Goal: Transaction & Acquisition: Purchase product/service

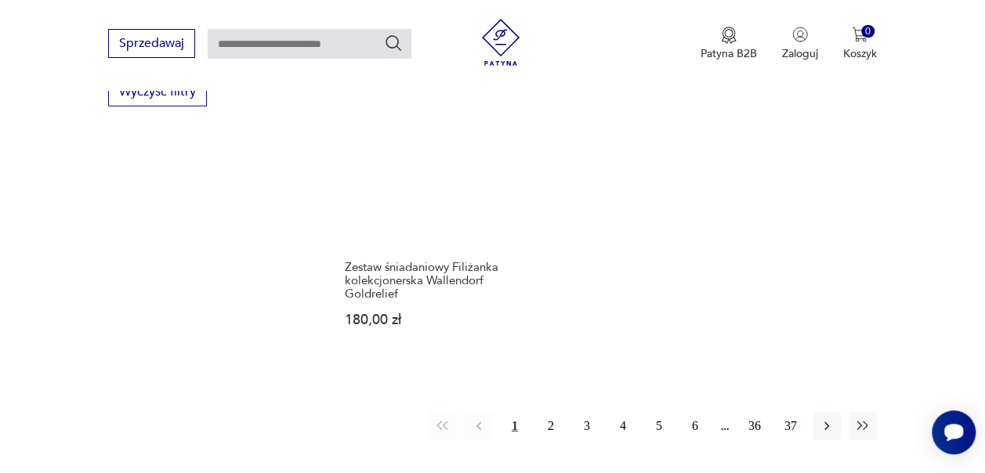
scroll to position [2217, 0]
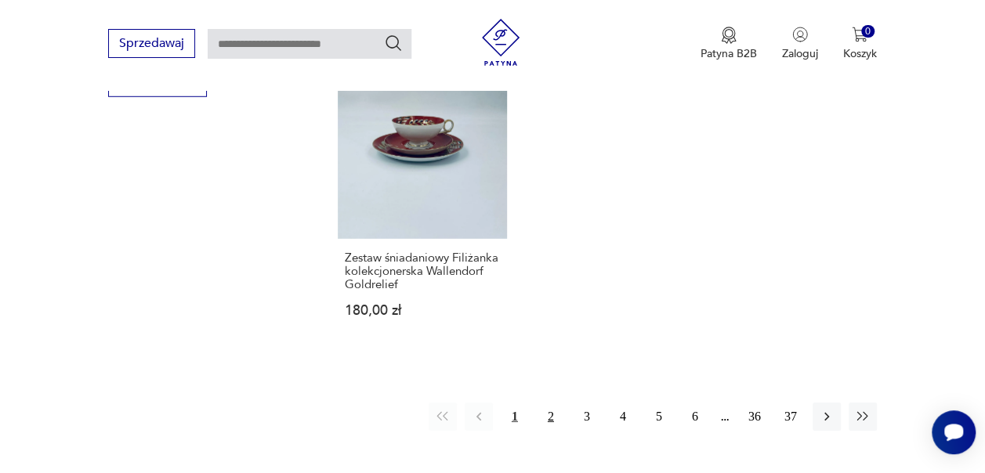
click at [555, 407] on button "2" at bounding box center [551, 417] width 28 height 28
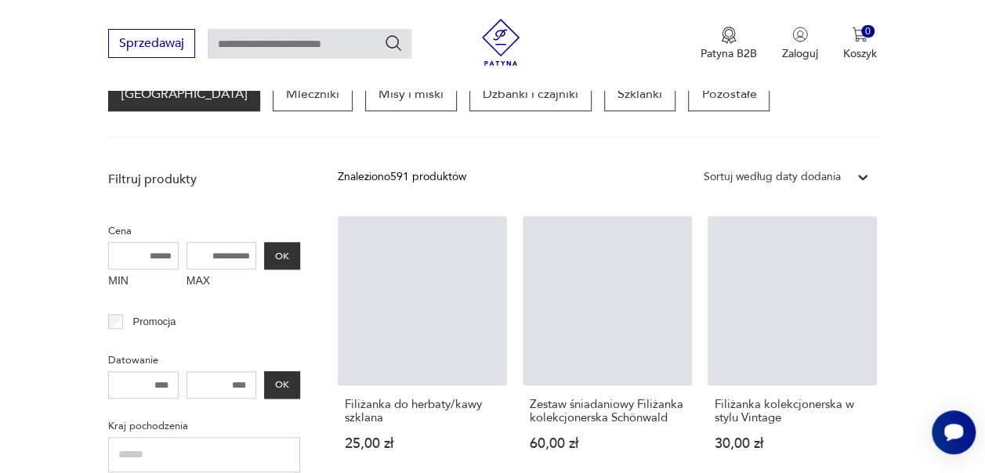
scroll to position [415, 0]
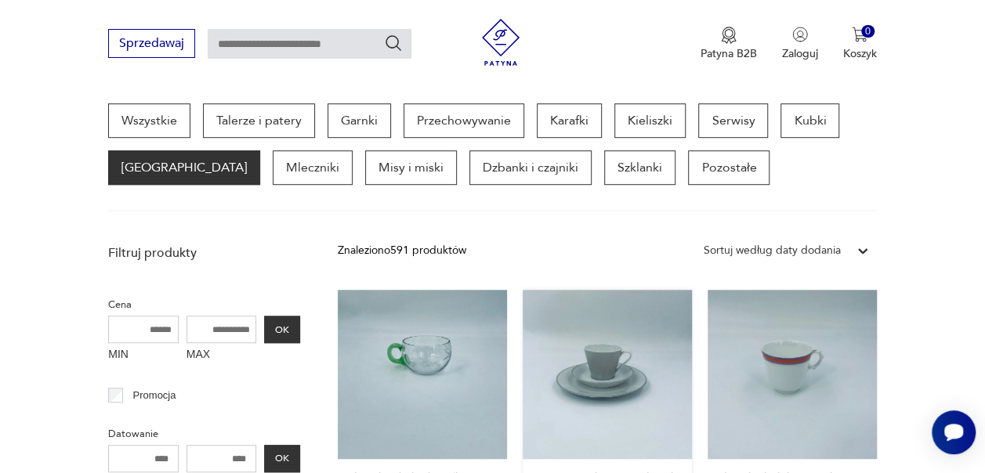
click at [613, 375] on link "Zestaw śniadaniowy Filiżanka kolekcjonerska Schönwald 60,00 zł" at bounding box center [607, 422] width 169 height 265
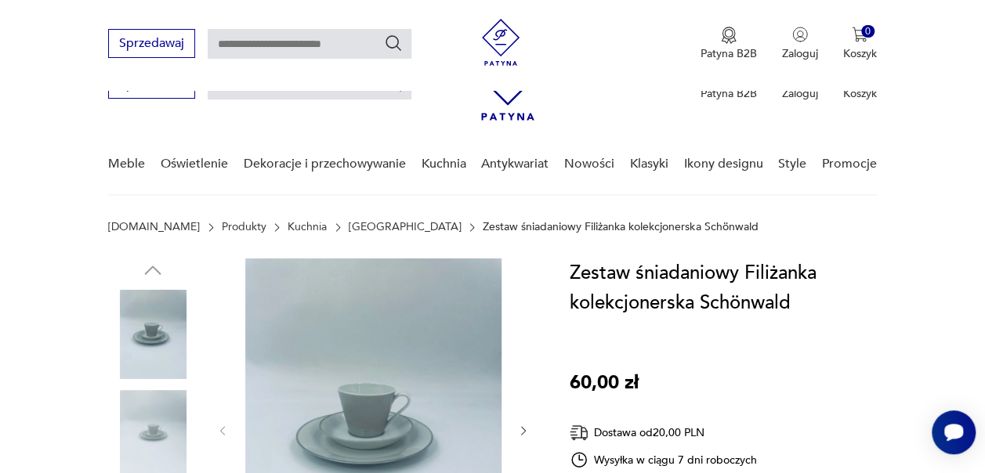
scroll to position [157, 0]
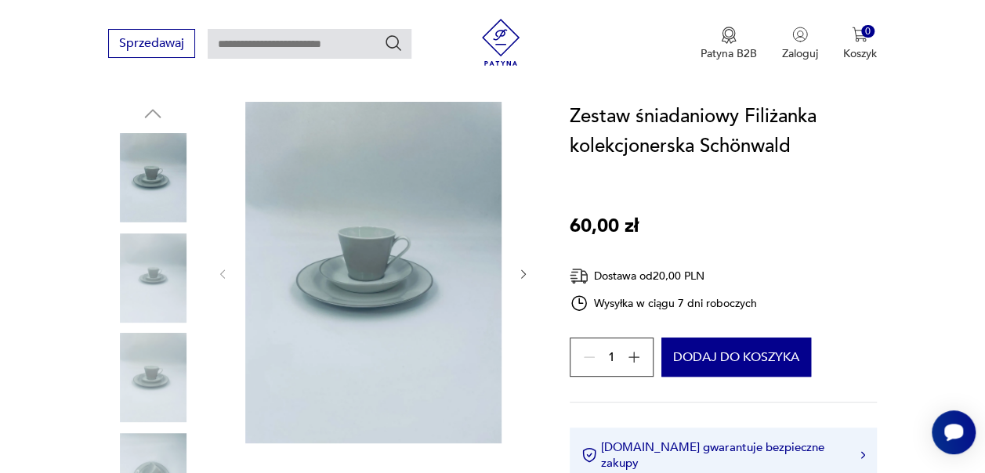
click at [163, 244] on img at bounding box center [152, 277] width 89 height 89
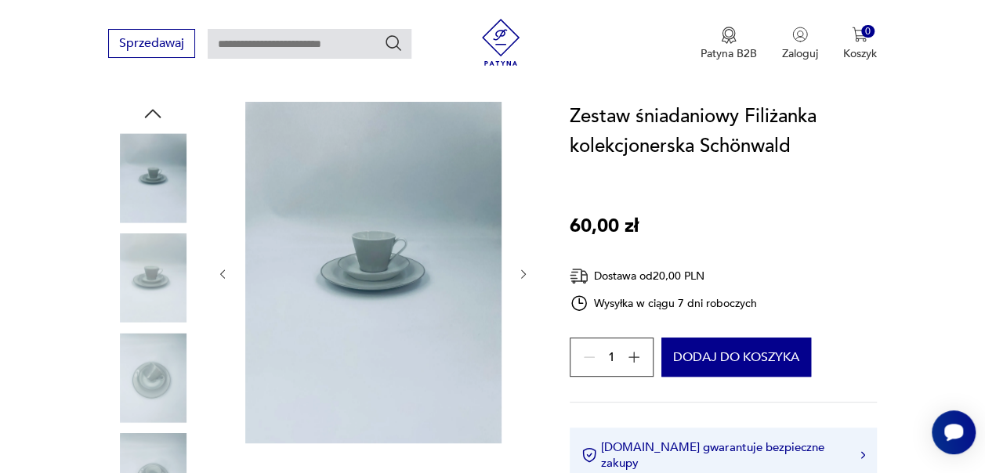
click at [141, 317] on img at bounding box center [152, 277] width 89 height 89
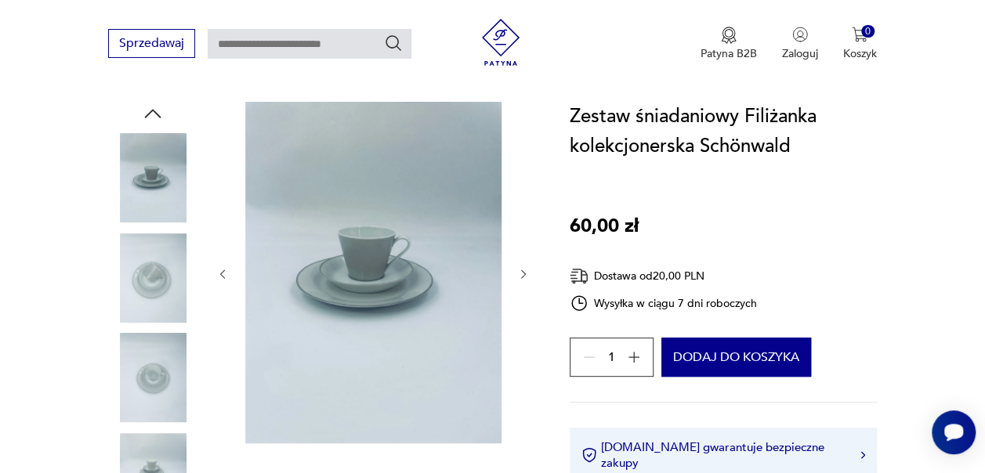
click at [141, 342] on img at bounding box center [152, 377] width 89 height 89
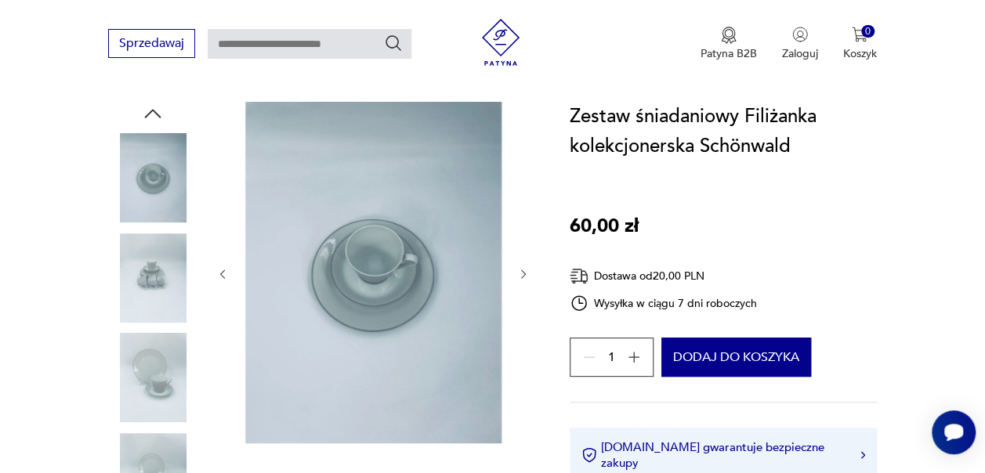
click at [143, 374] on img at bounding box center [152, 377] width 89 height 89
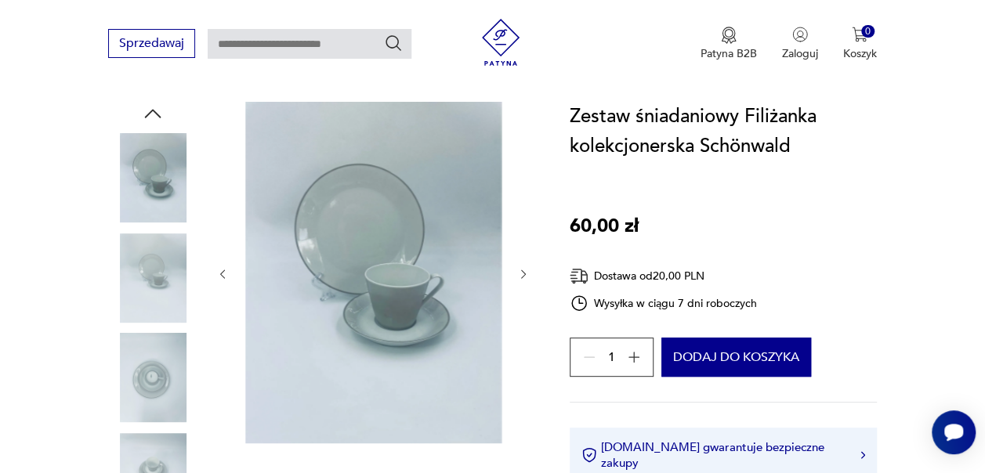
click at [143, 411] on img at bounding box center [152, 377] width 89 height 89
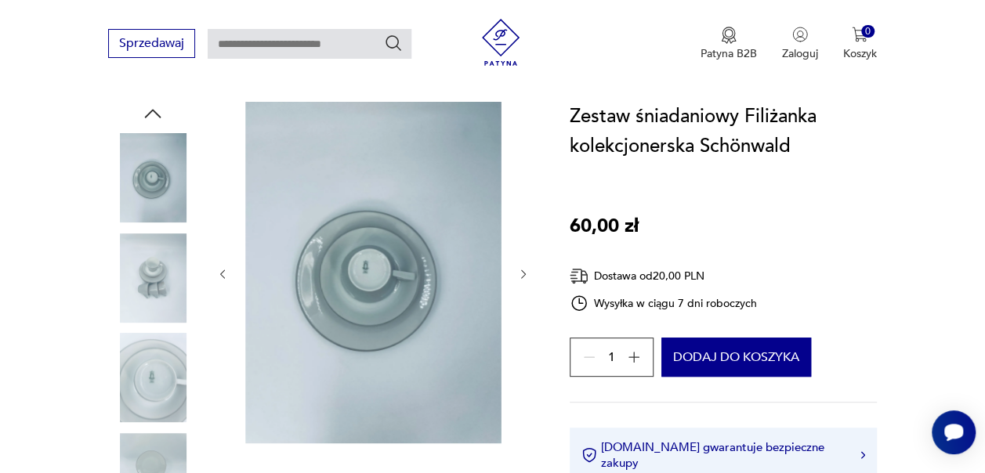
click at [144, 437] on img at bounding box center [152, 477] width 89 height 89
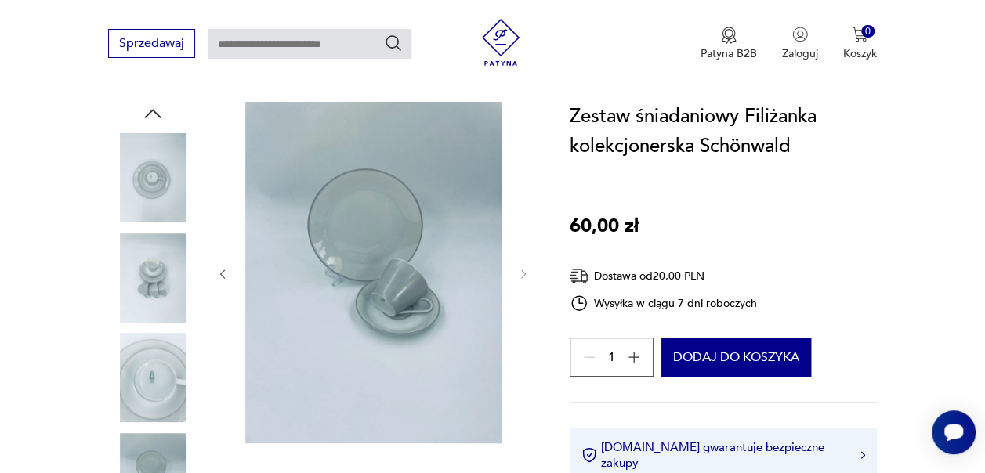
click at [170, 179] on img at bounding box center [152, 177] width 89 height 89
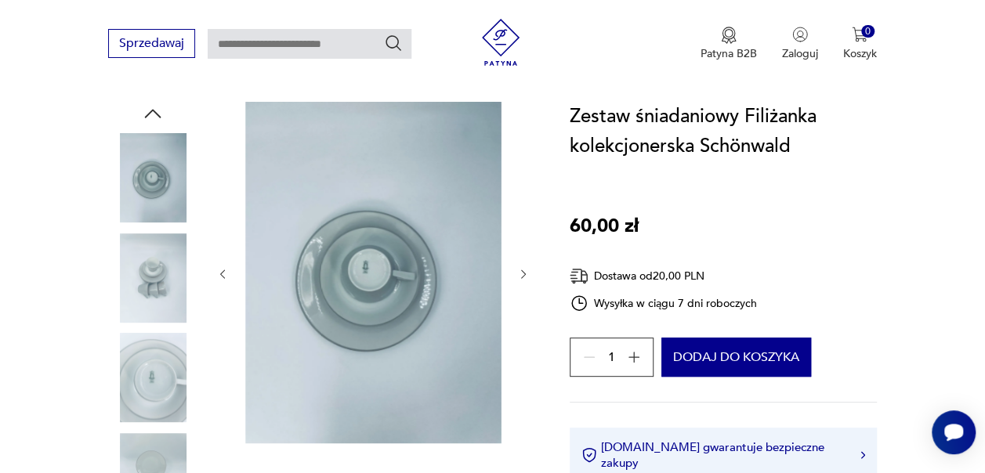
click at [356, 245] on img at bounding box center [373, 273] width 256 height 342
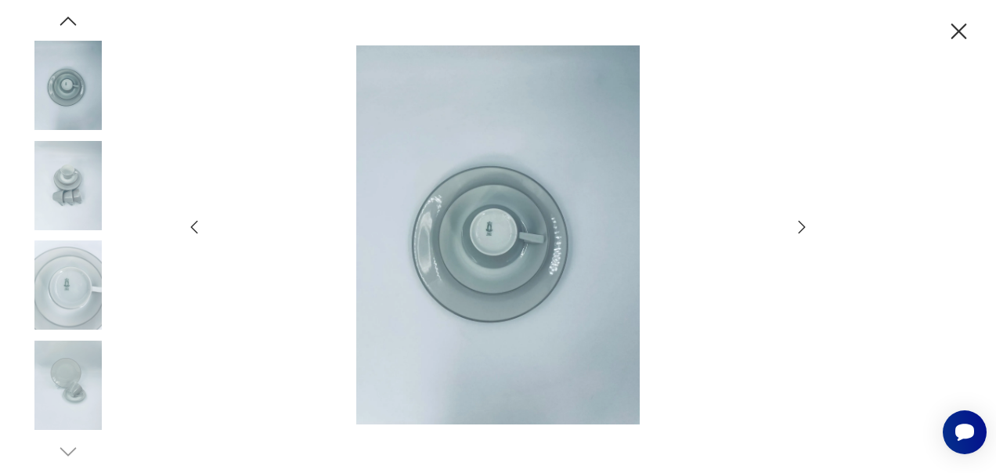
click at [805, 229] on icon "button" at bounding box center [802, 227] width 19 height 19
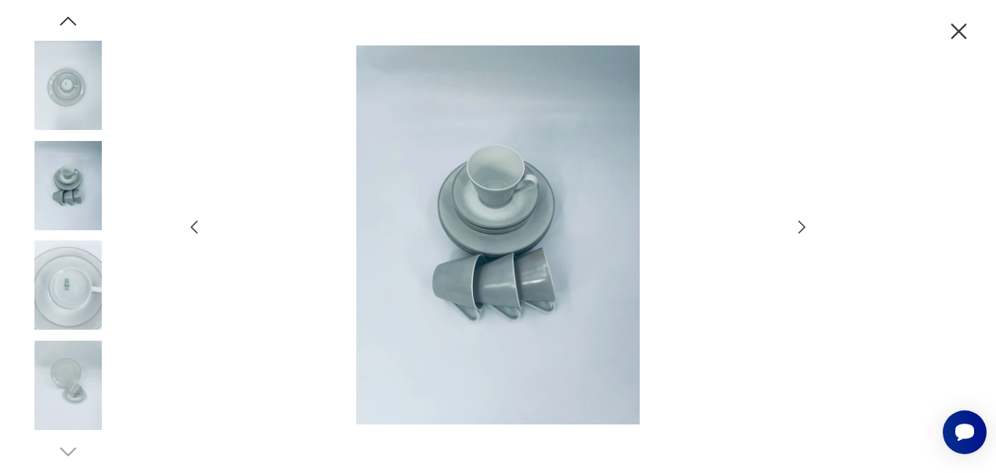
click at [805, 229] on icon "button" at bounding box center [802, 227] width 19 height 19
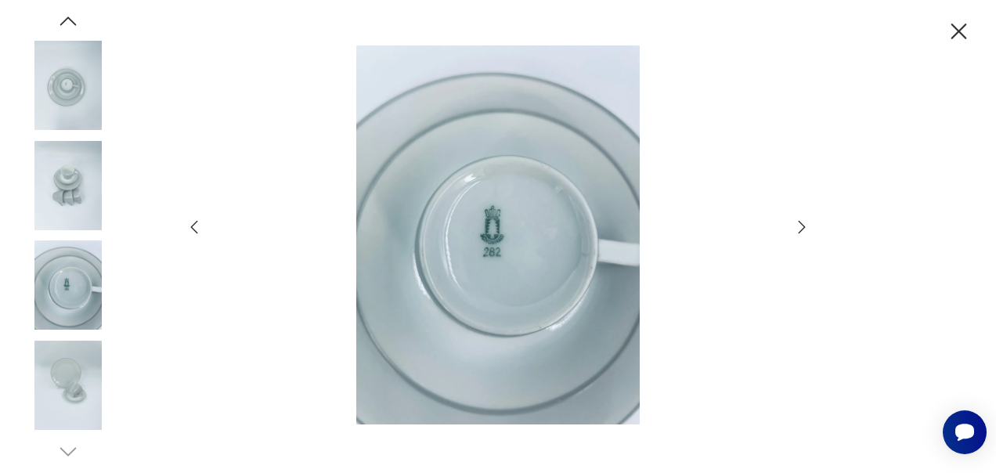
click at [805, 229] on icon "button" at bounding box center [802, 227] width 19 height 19
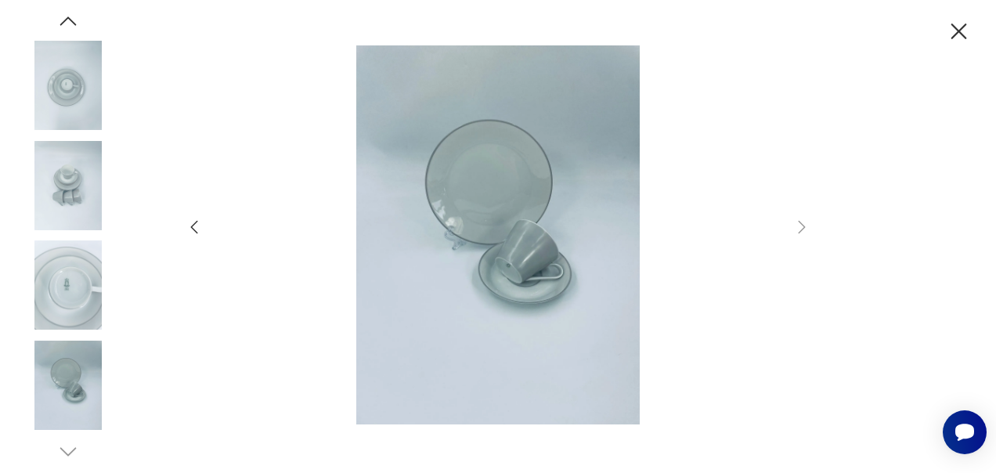
click at [967, 28] on icon "button" at bounding box center [959, 31] width 27 height 27
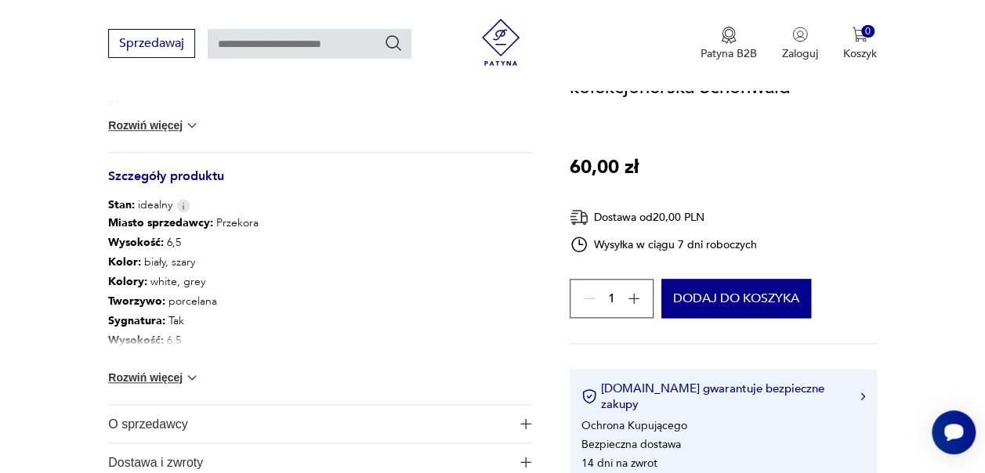
scroll to position [783, 0]
